Goal: Information Seeking & Learning: Compare options

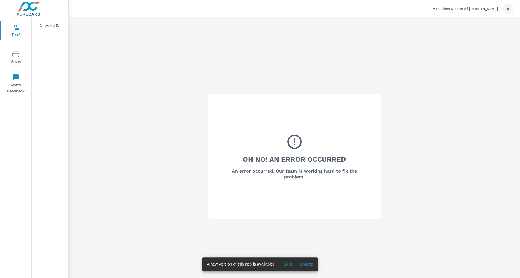
click at [472, 9] on p "Mtn. View Nissan of Dalton" at bounding box center [465, 8] width 65 height 5
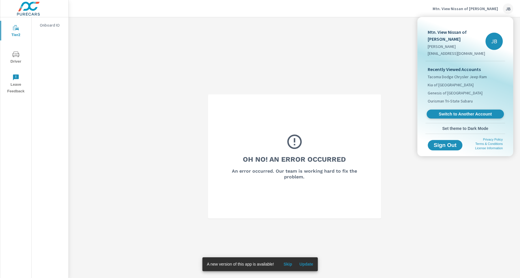
click at [465, 111] on span "Switch to Another Account" at bounding box center [465, 113] width 71 height 5
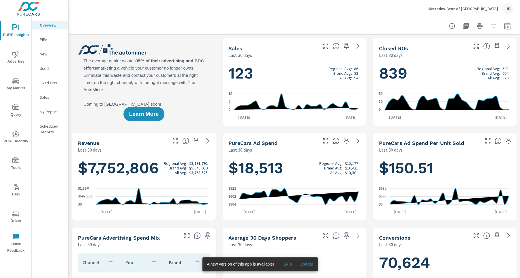
scroll to position [134, 0]
click at [505, 28] on icon "button" at bounding box center [507, 27] width 4 height 2
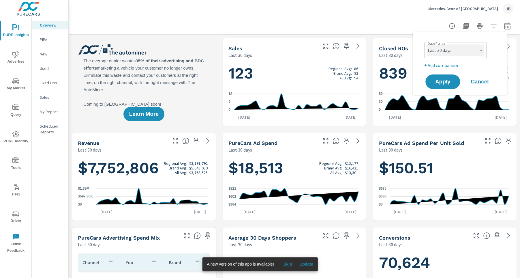
click at [450, 48] on select "Custom Yesterday Last week Last 7 days Last 14 days Last 30 days Last 45 days L…" at bounding box center [456, 50] width 58 height 12
select select "custom"
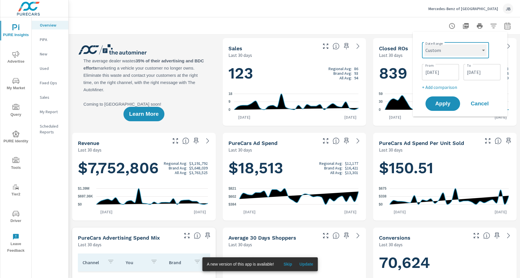
click at [451, 47] on select "Custom Yesterday Last week Last 7 days Last 14 days Last 30 days Last 45 days L…" at bounding box center [455, 50] width 62 height 12
click at [451, 143] on h5 "PureCars Ad Spend Per Unit Sold" at bounding box center [421, 143] width 85 height 6
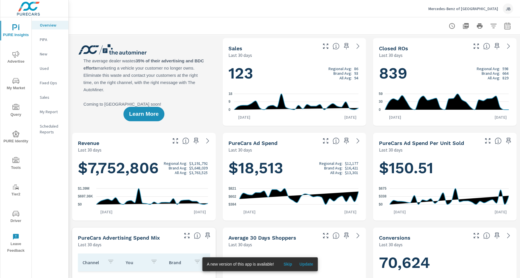
click at [491, 9] on p "Mercedes-Benz of [GEOGRAPHIC_DATA]" at bounding box center [463, 8] width 70 height 5
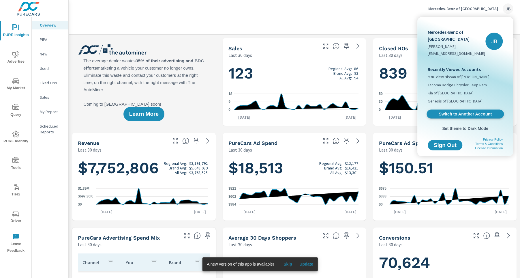
click at [470, 111] on span "Switch to Another Account" at bounding box center [465, 113] width 71 height 5
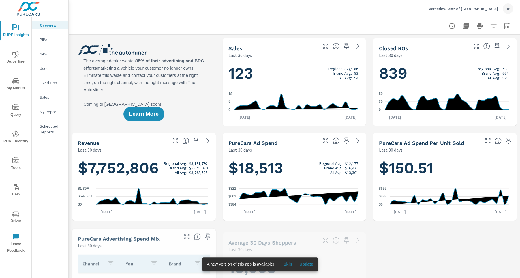
scroll to position [0, 0]
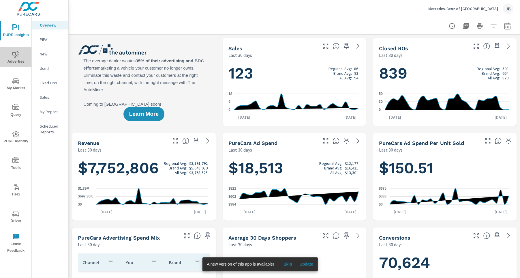
click at [17, 60] on span "Advertise" at bounding box center [16, 58] width 28 height 14
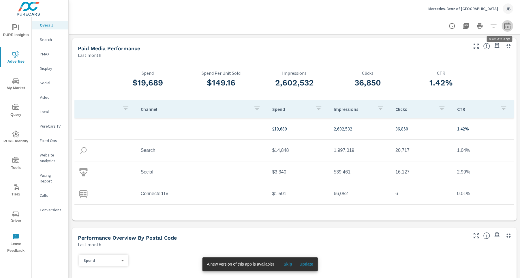
click at [505, 26] on icon "button" at bounding box center [507, 27] width 4 height 2
select select "Last month"
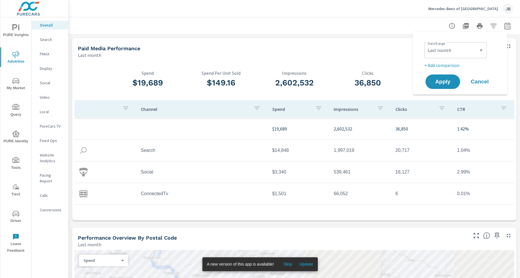
click at [451, 64] on p "+ Add comparison" at bounding box center [461, 65] width 74 height 7
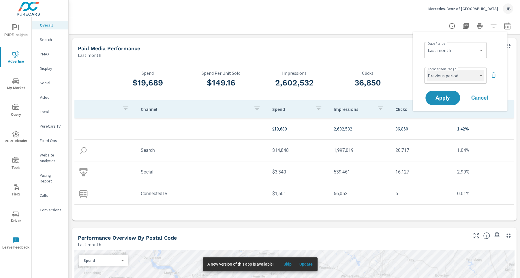
click at [462, 77] on select "Custom Previous period Previous month Previous year" at bounding box center [456, 76] width 58 height 12
select select "Previous month"
click at [447, 99] on span "Apply" at bounding box center [443, 97] width 24 height 5
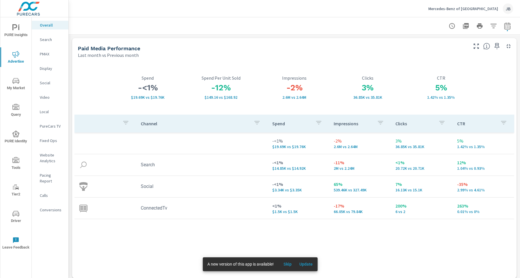
click at [49, 125] on p "PureCars TV" at bounding box center [52, 126] width 24 height 6
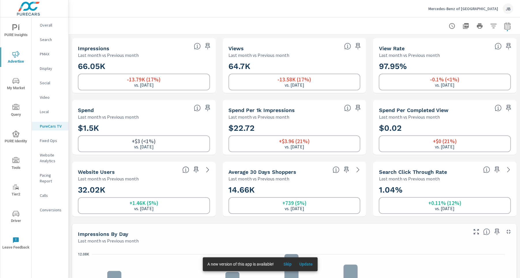
scroll to position [0, 0]
click at [505, 31] on div at bounding box center [479, 26] width 67 height 12
click at [504, 27] on icon "button" at bounding box center [507, 26] width 7 height 7
select select "Last month"
select select "Previous month"
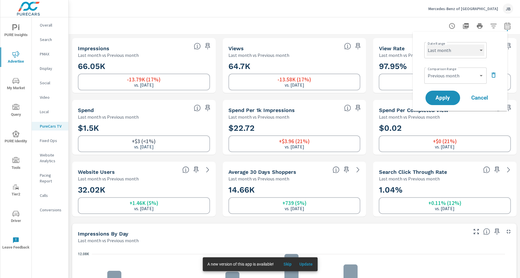
click at [450, 53] on select "Custom [DATE] Last week Last 7 days Last 14 days Last 30 days Last 45 days Last…" at bounding box center [456, 50] width 58 height 12
select select "Month to date"
click at [492, 75] on icon "button" at bounding box center [493, 75] width 7 height 7
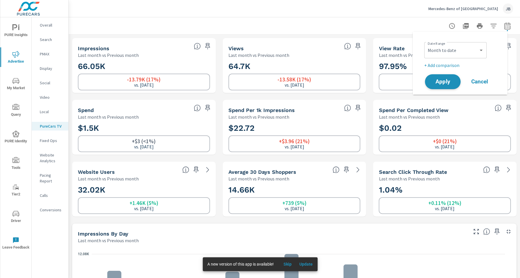
click at [444, 79] on span "Apply" at bounding box center [443, 81] width 24 height 5
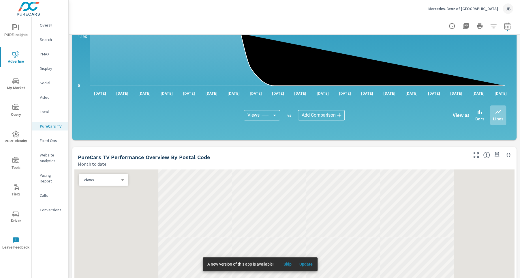
scroll to position [366, 0]
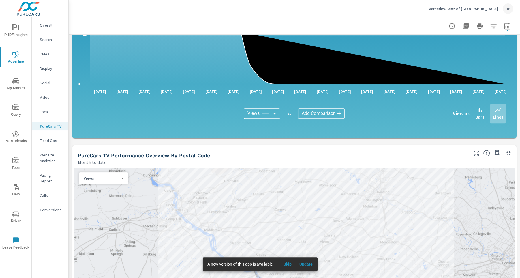
click at [44, 24] on p "Overall" at bounding box center [52, 25] width 24 height 6
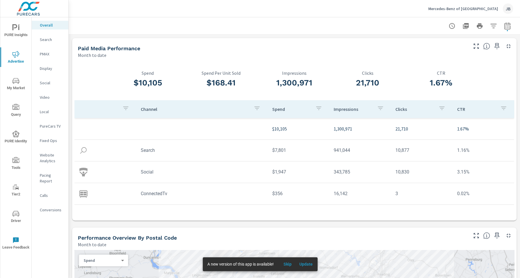
click at [504, 28] on icon "button" at bounding box center [507, 26] width 7 height 7
select select "Month to date"
click at [452, 64] on p "+ Add comparison" at bounding box center [461, 65] width 74 height 7
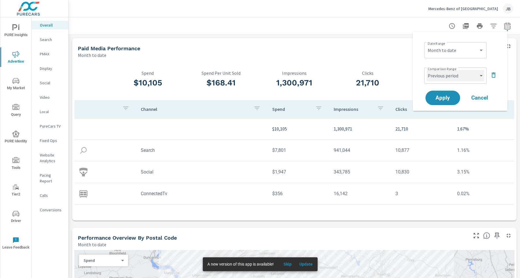
click at [467, 77] on select "Custom Previous period Previous month Previous year" at bounding box center [456, 76] width 58 height 12
click at [457, 77] on select "Custom Previous period Previous month Previous year" at bounding box center [456, 76] width 58 height 12
select select "custom"
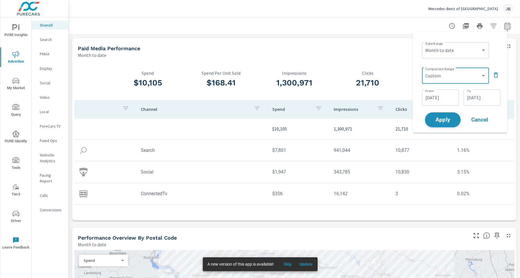
click at [446, 119] on span "Apply" at bounding box center [443, 119] width 24 height 5
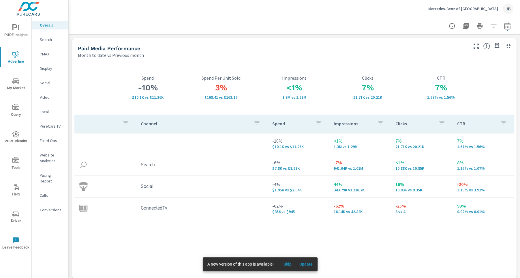
click at [42, 38] on p "Search" at bounding box center [52, 40] width 24 height 6
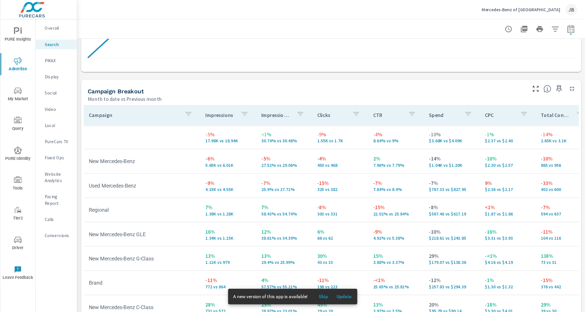
scroll to position [530, 0]
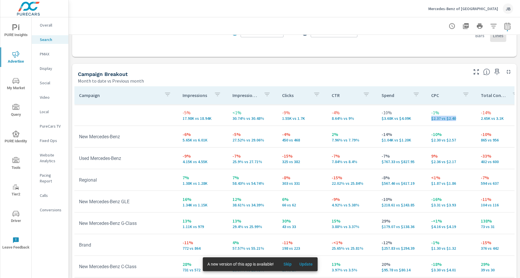
drag, startPoint x: 451, startPoint y: 119, endPoint x: 426, endPoint y: 119, distance: 24.8
click at [427, 119] on td "-1% $2.37 vs $2.40" at bounding box center [452, 114] width 50 height 21
click at [319, 70] on div "Campaign Breakout Month to date vs Previous month" at bounding box center [270, 74] width 397 height 20
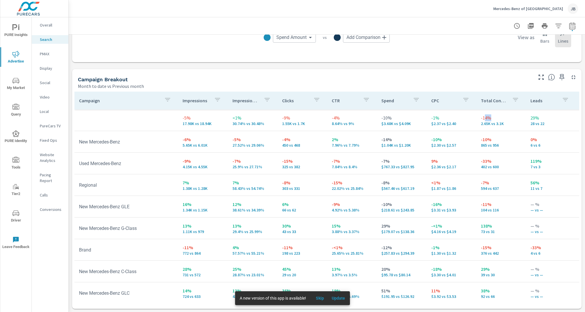
drag, startPoint x: 485, startPoint y: 117, endPoint x: 480, endPoint y: 118, distance: 5.0
click at [481, 118] on p "-14%" at bounding box center [501, 118] width 40 height 7
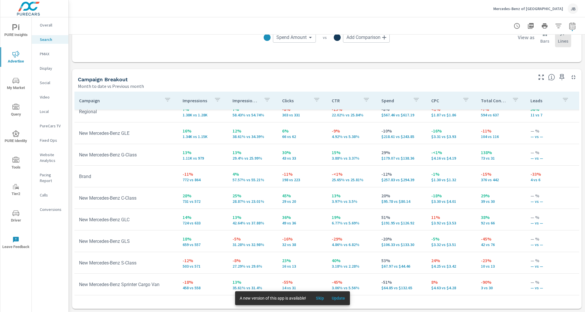
scroll to position [106, 0]
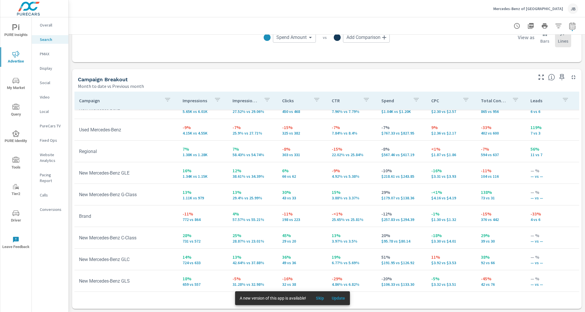
scroll to position [16, 0]
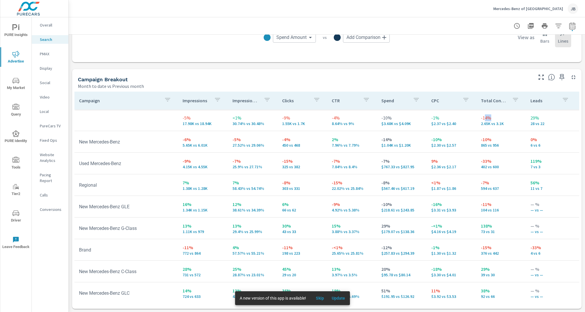
click at [46, 54] on p "PMAX" at bounding box center [52, 54] width 24 height 6
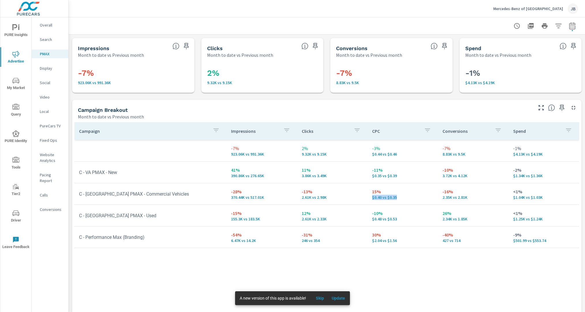
drag, startPoint x: 392, startPoint y: 198, endPoint x: 368, endPoint y: 198, distance: 24.0
click at [372, 198] on p "$0.40 vs $0.35" at bounding box center [402, 197] width 61 height 5
click at [368, 193] on td "15% $0.40 vs $0.35" at bounding box center [403, 194] width 70 height 21
drag, startPoint x: 310, startPoint y: 193, endPoint x: 294, endPoint y: 191, distance: 16.0
click at [297, 191] on td "-13% 2.61K vs 2.98K" at bounding box center [332, 194] width 70 height 21
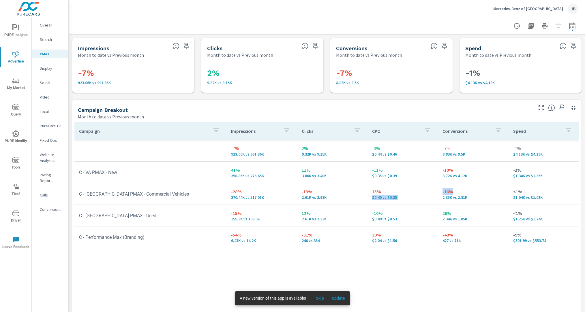
drag, startPoint x: 458, startPoint y: 194, endPoint x: 422, endPoint y: 194, distance: 36.1
click at [422, 194] on tr "C - VA PMAX - Commercial Vehicles -28% 370.44K vs 517.01K -13% 2.61K vs 2.98K 1…" at bounding box center [326, 194] width 505 height 22
drag, startPoint x: 368, startPoint y: 192, endPoint x: 361, endPoint y: 192, distance: 6.6
click at [362, 192] on tr "C - VA PMAX - Commercial Vehicles -28% 370.44K vs 517.01K -13% 2.61K vs 2.98K 1…" at bounding box center [326, 194] width 505 height 22
click at [520, 25] on icon "button" at bounding box center [572, 25] width 6 height 7
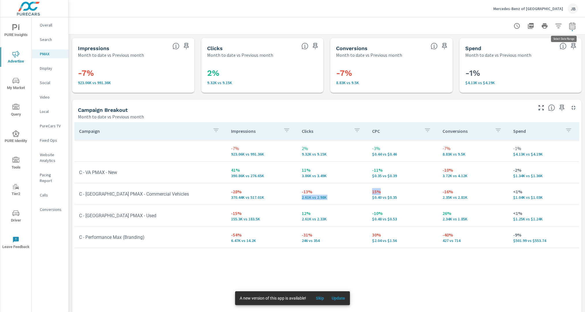
select select "Month to date"
select select "Previous month"
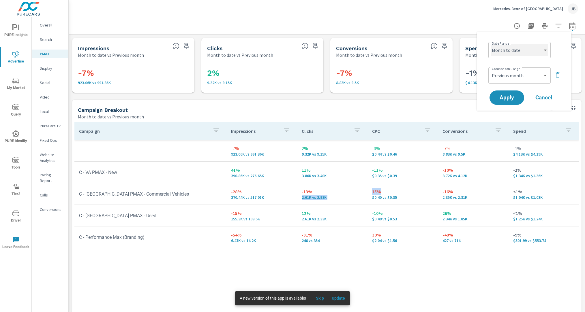
click at [515, 49] on select "Custom [DATE] Last week Last 7 days Last 14 days Last 30 days Last 45 days Last…" at bounding box center [520, 50] width 58 height 12
select select "Last month"
click at [502, 95] on span "Apply" at bounding box center [507, 97] width 24 height 5
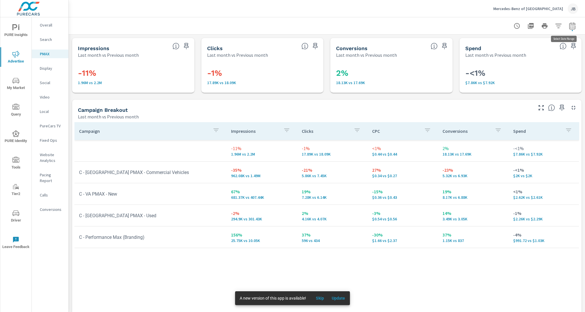
click at [520, 27] on icon "button" at bounding box center [572, 26] width 7 height 7
select select "Last month"
select select "Previous month"
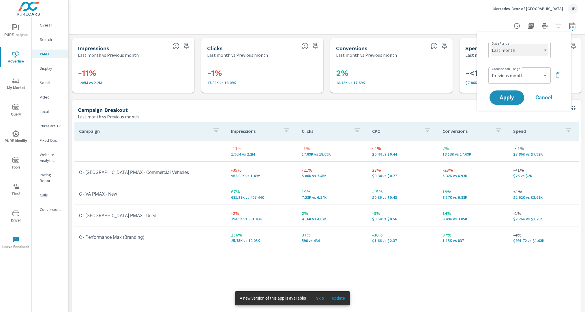
click at [511, 50] on select "Custom [DATE] Last week Last 7 days Last 14 days Last 30 days Last 45 days Last…" at bounding box center [520, 50] width 58 height 12
select select "Month to date"
click at [512, 95] on span "Apply" at bounding box center [507, 97] width 24 height 5
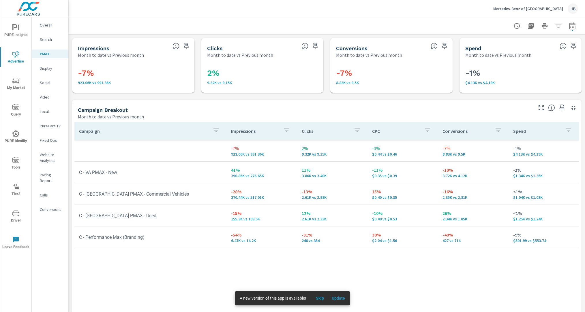
click at [46, 85] on p "Social" at bounding box center [52, 83] width 24 height 6
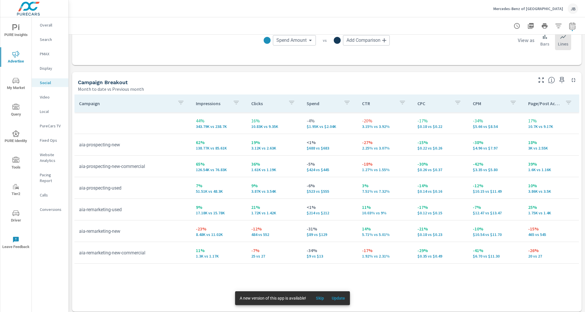
scroll to position [216, 0]
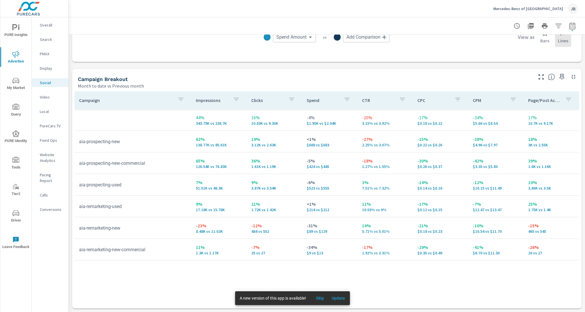
click at [196, 162] on p "65%" at bounding box center [219, 161] width 46 height 7
click at [46, 54] on p "PMAX" at bounding box center [52, 54] width 24 height 6
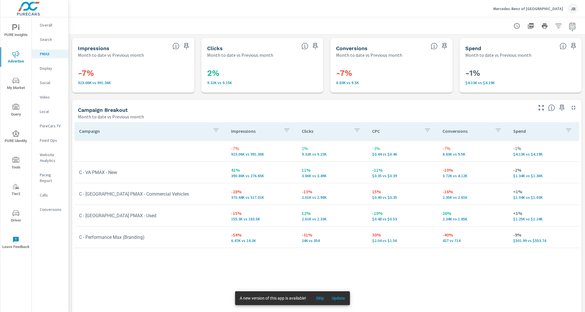
click at [56, 125] on p "PureCars TV" at bounding box center [52, 126] width 24 height 6
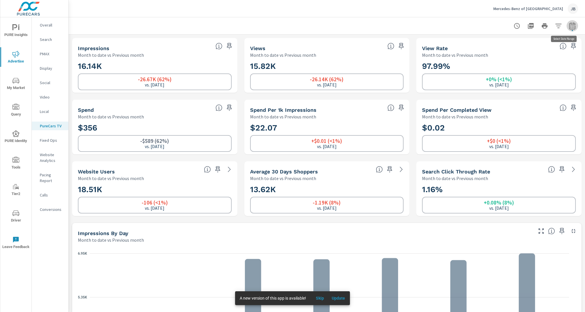
click at [520, 27] on icon "button" at bounding box center [572, 26] width 7 height 7
select select "Month to date"
select select "Previous month"
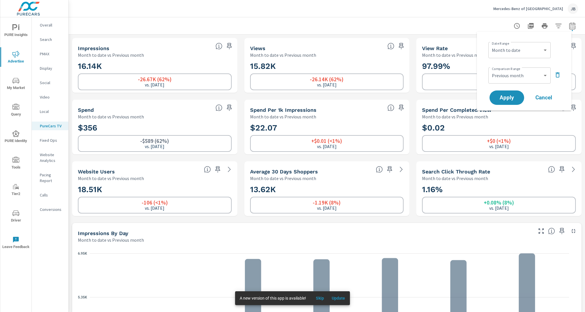
click at [520, 75] on icon "button" at bounding box center [557, 75] width 7 height 7
click at [516, 80] on span "Apply" at bounding box center [507, 81] width 24 height 5
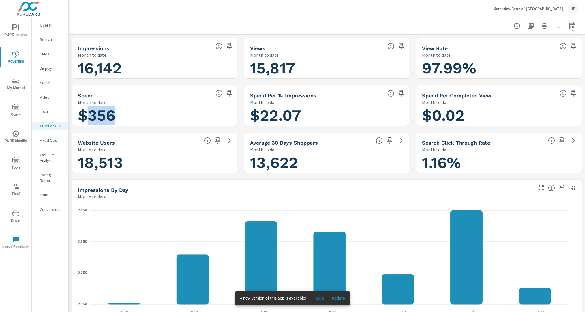
drag, startPoint x: 111, startPoint y: 116, endPoint x: 84, endPoint y: 116, distance: 26.5
click at [84, 116] on h1 "$356" at bounding box center [155, 116] width 154 height 20
click at [54, 156] on p "Website Analytics" at bounding box center [52, 158] width 24 height 12
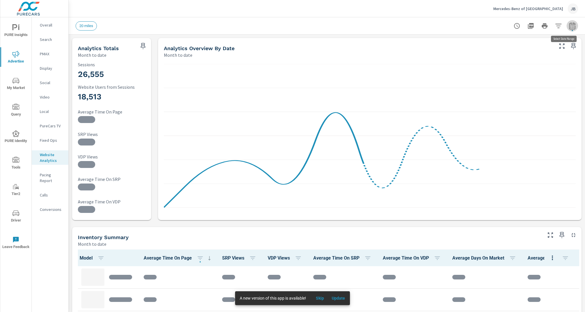
click at [520, 27] on icon "button" at bounding box center [572, 25] width 6 height 7
select select "Month to date"
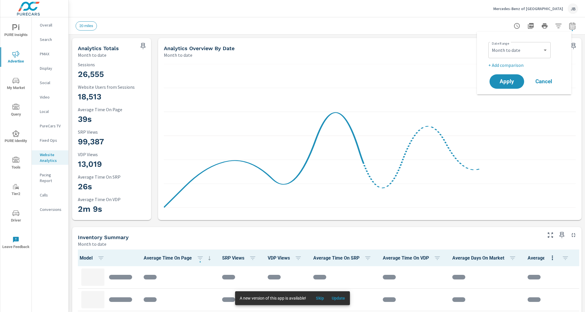
click at [519, 64] on p "+ Add comparison" at bounding box center [525, 65] width 74 height 7
select select "Previous period"
click at [512, 99] on span "Apply" at bounding box center [507, 97] width 24 height 5
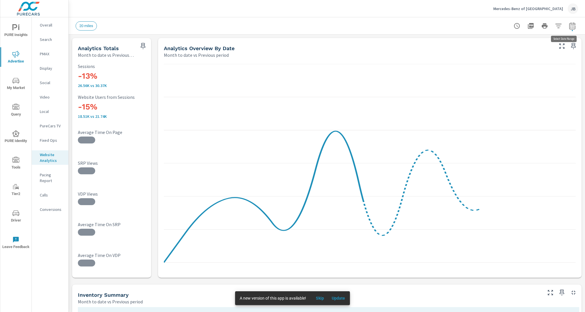
click at [520, 30] on span "button" at bounding box center [572, 30] width 1 height 1
select select "Month to date"
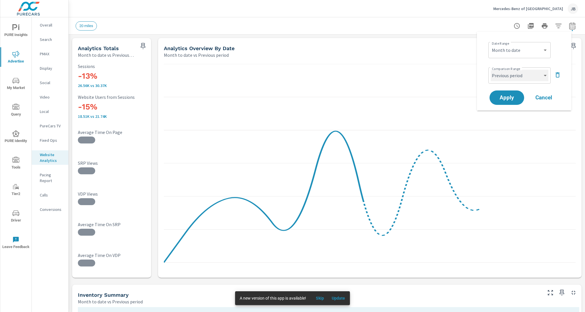
click at [512, 79] on select "Custom Previous period Previous month Previous year" at bounding box center [520, 76] width 58 height 12
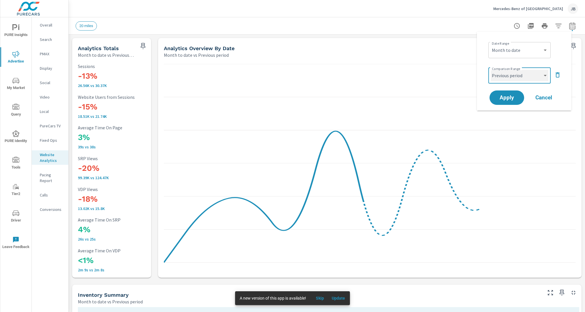
select select "Previous month"
click at [507, 97] on span "Apply" at bounding box center [507, 97] width 24 height 5
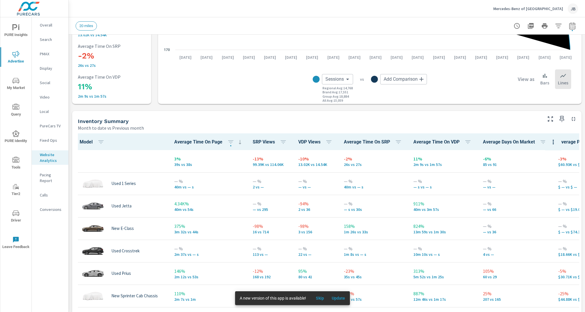
scroll to position [213, 0]
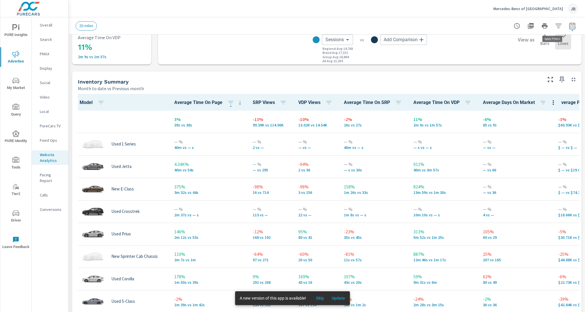
click at [520, 23] on icon "button" at bounding box center [558, 26] width 7 height 7
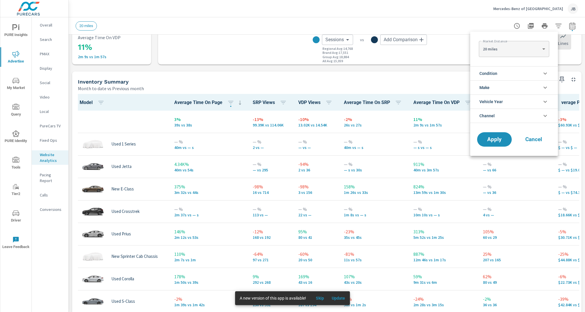
click at [486, 74] on span "Condition" at bounding box center [488, 74] width 18 height 14
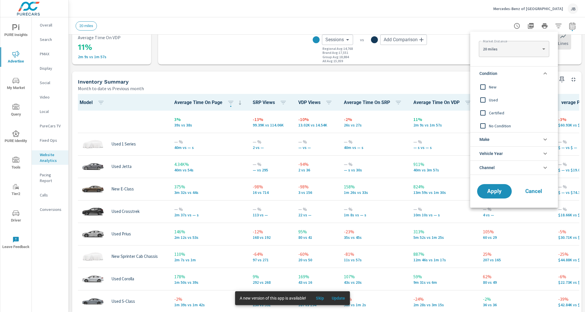
click at [488, 88] on input "filter options" at bounding box center [483, 87] width 12 height 12
click at [502, 194] on button "Apply" at bounding box center [495, 191] width 36 height 15
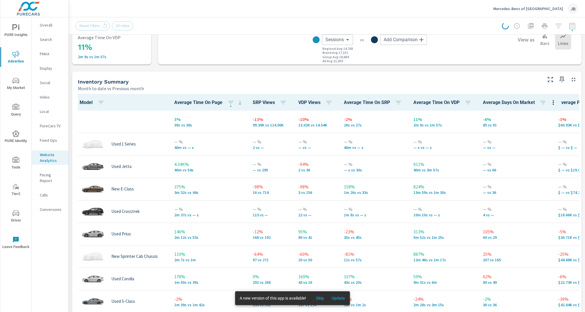
scroll to position [152, 0]
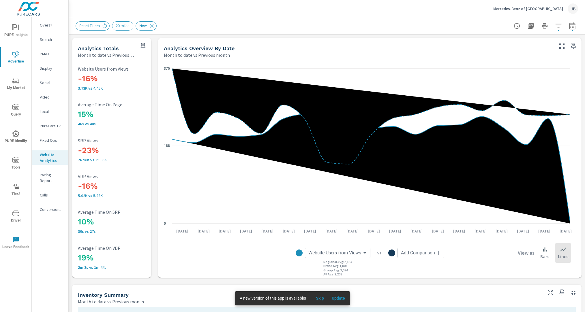
click at [10, 220] on span "Driver" at bounding box center [16, 217] width 28 height 14
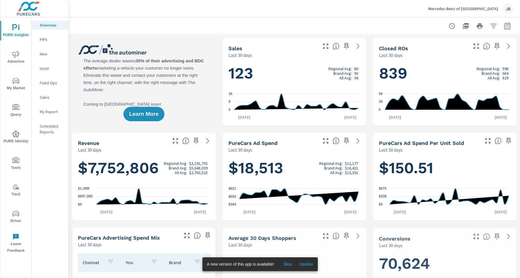
scroll to position [134, 0]
click at [504, 29] on icon "button" at bounding box center [507, 26] width 7 height 7
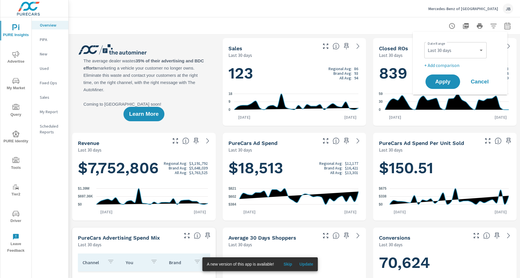
click at [444, 56] on div "Custom Yesterday Last week Last 7 days Last 14 days Last 30 days Last 45 days L…" at bounding box center [455, 50] width 62 height 16
click at [451, 48] on select "Custom [DATE] Last week Last 7 days Last 14 days Last 30 days Last 45 days Last…" at bounding box center [456, 50] width 58 height 12
select select "Month to date"
click at [444, 83] on span "Apply" at bounding box center [443, 81] width 24 height 5
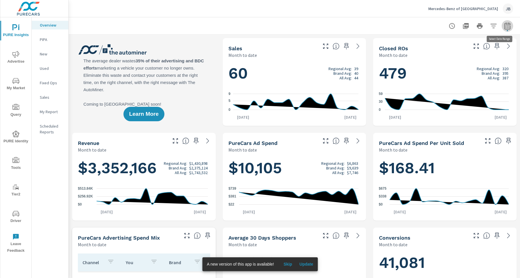
click at [504, 28] on icon "button" at bounding box center [507, 26] width 7 height 7
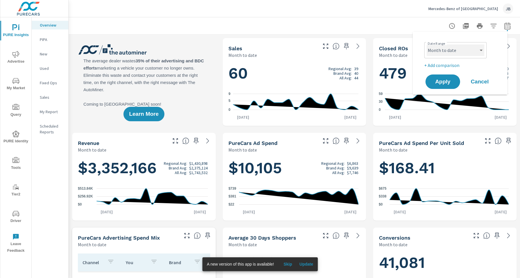
click at [441, 51] on select "Custom [DATE] Last week Last 7 days Last 14 days Last 30 days Last 45 days Last…" at bounding box center [456, 50] width 58 height 12
select select "custom"
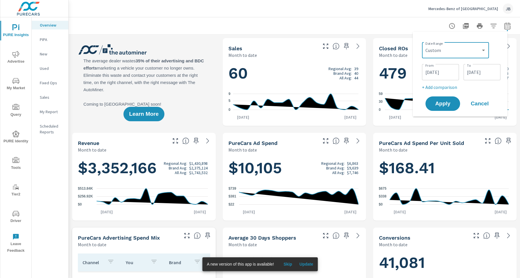
click at [478, 74] on input "08/19/2025" at bounding box center [482, 72] width 32 height 12
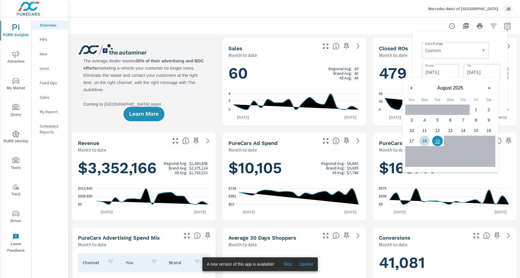
click at [423, 142] on span "18" at bounding box center [424, 141] width 13 height 8
type input "[DATE]"
click at [500, 50] on div "Date Range Custom Yesterday Last week Last 7 days Last 14 days Last 30 days Las…" at bounding box center [461, 50] width 78 height 20
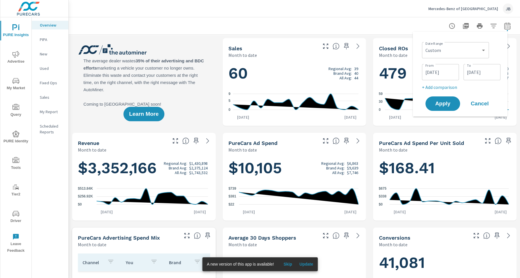
click at [445, 88] on p "+ Add comparison" at bounding box center [461, 87] width 78 height 7
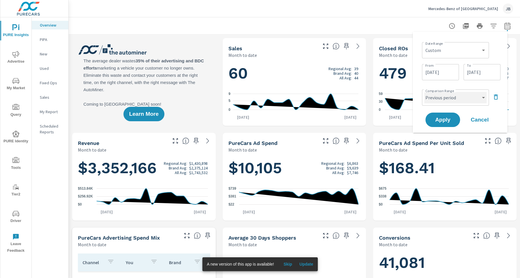
click at [456, 100] on select "Custom Previous period Previous month Previous year" at bounding box center [455, 98] width 62 height 12
click at [450, 94] on select "Custom Previous period Previous month Previous year" at bounding box center [455, 98] width 62 height 12
select select "custom"
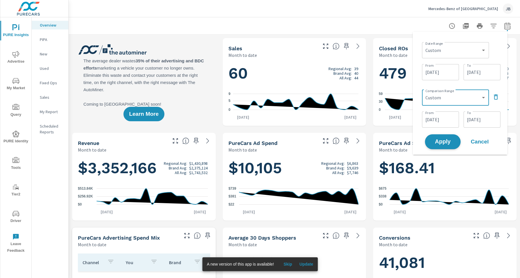
click at [448, 140] on span "Apply" at bounding box center [443, 141] width 24 height 5
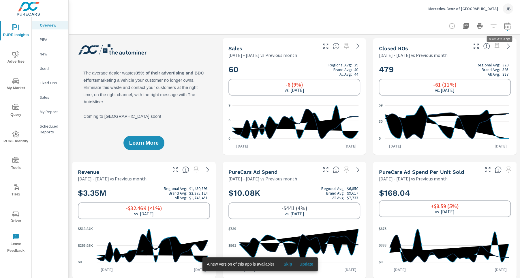
click at [505, 27] on icon "button" at bounding box center [507, 27] width 4 height 2
select select "Previous month"
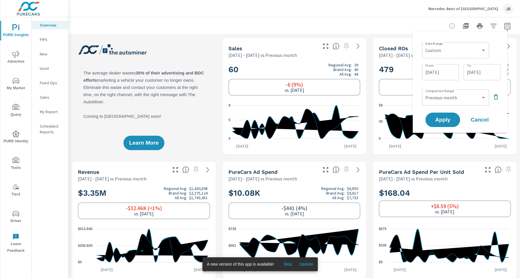
click at [429, 20] on div at bounding box center [295, 25] width 438 height 17
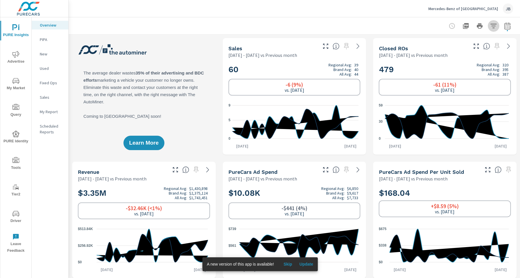
click at [490, 26] on icon "button" at bounding box center [493, 26] width 7 height 7
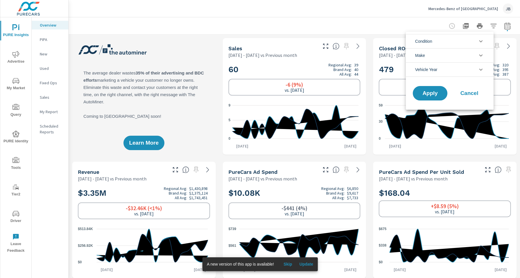
click at [443, 42] on li "Condition" at bounding box center [450, 41] width 88 height 14
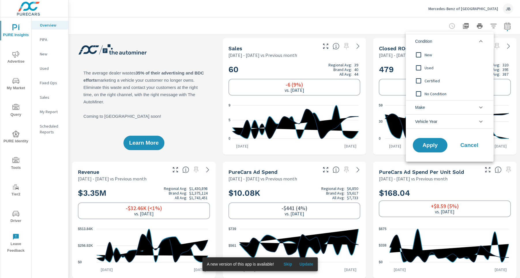
click at [426, 55] on span "New" at bounding box center [456, 54] width 63 height 7
click at [433, 139] on button "Apply" at bounding box center [430, 145] width 36 height 15
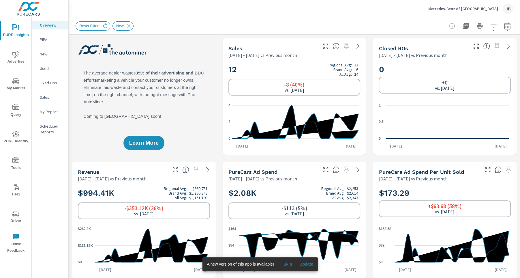
scroll to position [0, 0]
click at [490, 25] on icon "button" at bounding box center [493, 26] width 7 height 7
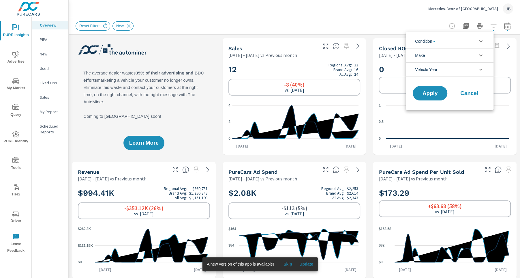
click at [433, 42] on span "Condition" at bounding box center [425, 41] width 20 height 14
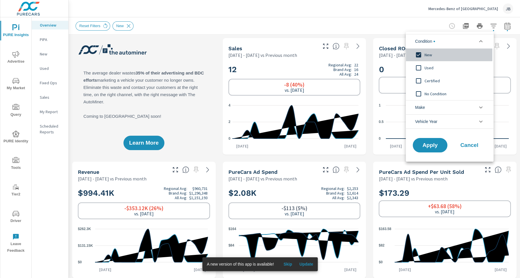
click at [427, 55] on span "New" at bounding box center [456, 54] width 63 height 7
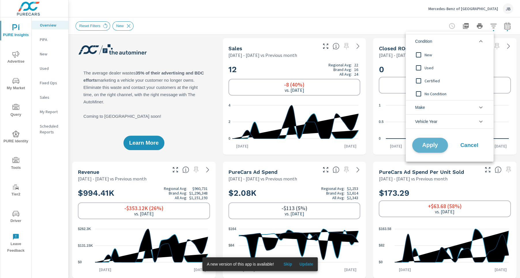
click at [432, 139] on button "Apply" at bounding box center [430, 145] width 36 height 15
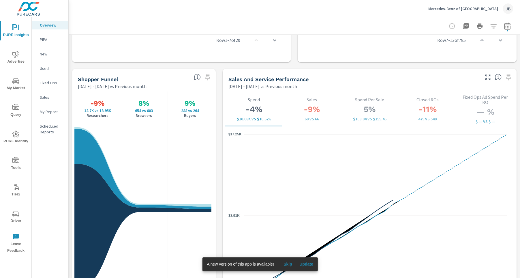
scroll to position [711, 0]
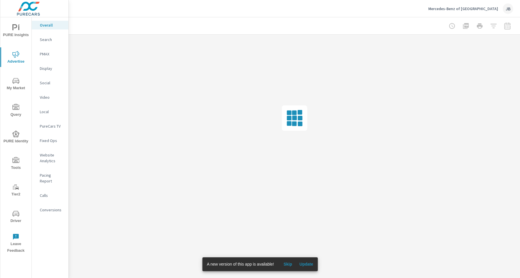
click at [17, 215] on icon "nav menu" at bounding box center [15, 213] width 7 height 7
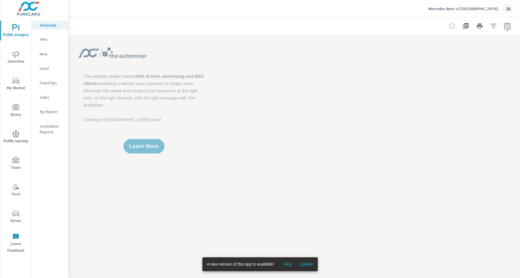
click at [508, 30] on div at bounding box center [295, 25] width 452 height 17
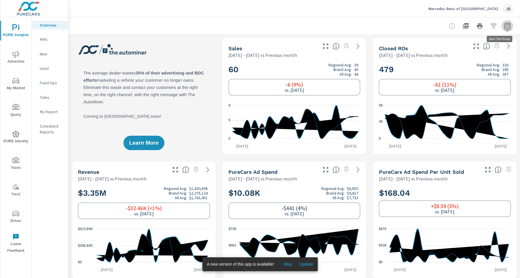
click at [504, 28] on icon "button" at bounding box center [507, 26] width 7 height 7
select select "Previous month"
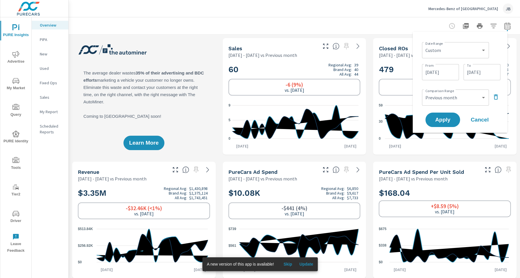
scroll to position [134, 0]
click at [441, 53] on select "Custom [DATE] Last week Last 7 days Last 14 days Last 30 days Last 45 days Last…" at bounding box center [455, 50] width 62 height 12
select select "Last month"
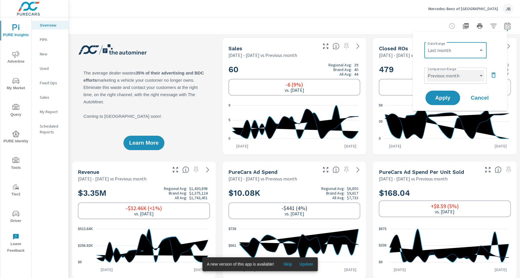
click at [457, 79] on select "Custom Previous period Previous month Previous year" at bounding box center [456, 76] width 58 height 12
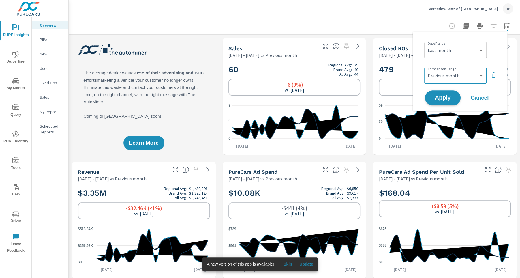
click at [431, 100] on span "Apply" at bounding box center [443, 97] width 24 height 5
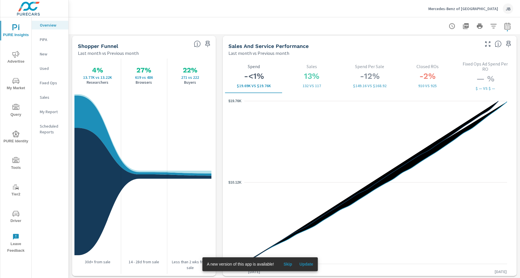
scroll to position [746, 0]
